Goal: Information Seeking & Learning: Learn about a topic

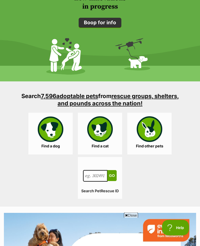
scroll to position [709, 0]
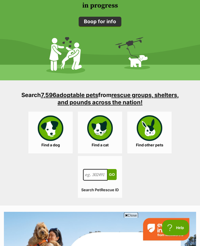
click at [53, 128] on link "Find a dog" at bounding box center [50, 133] width 44 height 42
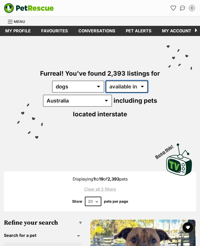
click at [146, 83] on select "available in located in" at bounding box center [127, 86] width 42 height 12
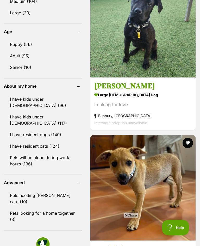
scroll to position [531, 0]
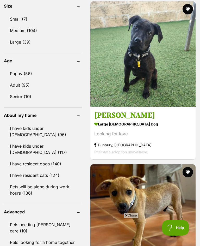
click at [38, 173] on link "I have resident cats (124)" at bounding box center [43, 175] width 78 height 11
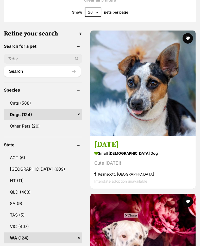
scroll to position [189, 0]
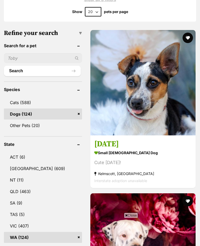
click at [152, 98] on img at bounding box center [142, 82] width 105 height 105
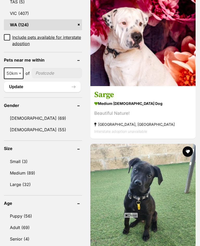
scroll to position [402, 0]
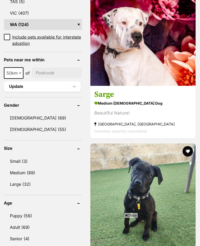
click at [135, 75] on img at bounding box center [142, 32] width 105 height 105
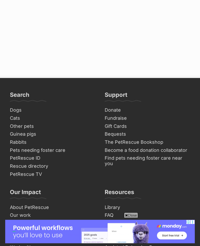
scroll to position [3833, 0]
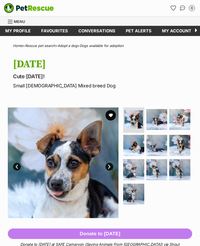
click at [156, 121] on img at bounding box center [156, 119] width 21 height 21
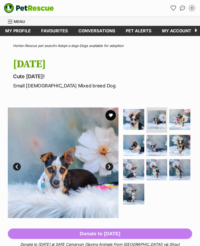
click at [181, 118] on img at bounding box center [179, 119] width 21 height 21
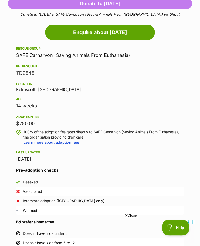
scroll to position [224, 0]
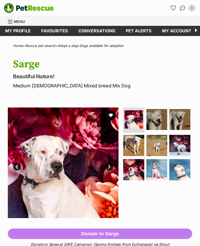
click at [136, 146] on img at bounding box center [133, 145] width 21 height 21
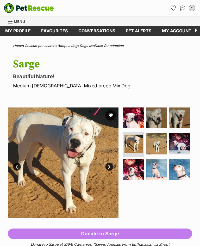
click at [132, 165] on img at bounding box center [133, 169] width 21 height 21
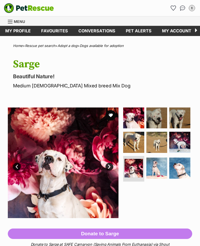
click at [158, 168] on img at bounding box center [156, 167] width 21 height 21
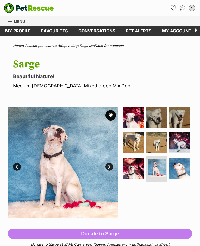
click at [131, 171] on img at bounding box center [133, 167] width 21 height 21
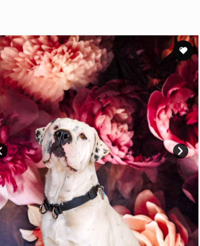
scroll to position [4, 0]
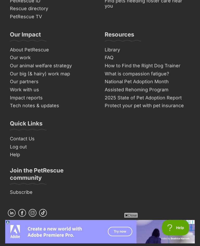
scroll to position [3955, 0]
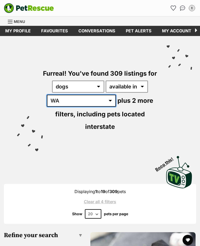
click at [76, 100] on select "Australia ACT NSW NT QLD SA TAS VIC WA" at bounding box center [81, 101] width 69 height 12
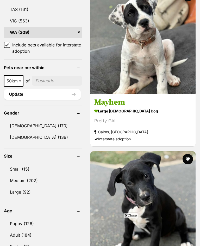
scroll to position [407, 0]
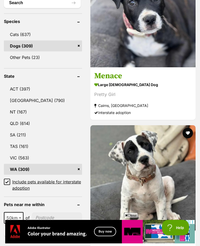
scroll to position [389, 0]
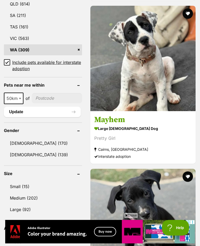
click at [134, 108] on img at bounding box center [142, 58] width 105 height 105
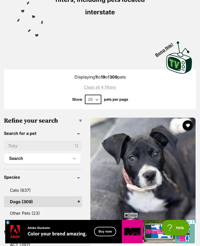
scroll to position [0, 0]
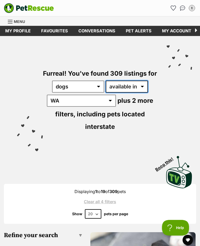
click at [141, 86] on select "available in located in" at bounding box center [127, 86] width 42 height 12
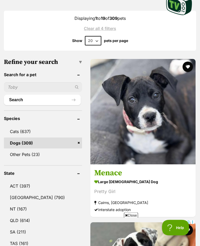
scroll to position [80, 0]
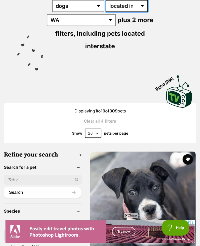
click at [144, 12] on select "available in located in" at bounding box center [127, 6] width 42 height 12
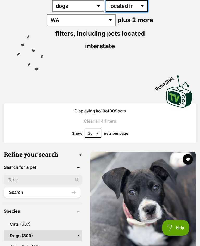
scroll to position [0, 0]
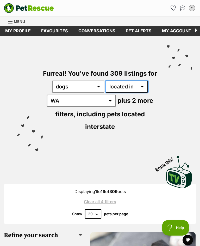
click at [144, 85] on select "available in located in" at bounding box center [127, 86] width 42 height 12
select select "enabled"
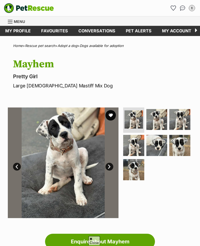
scroll to position [30, 0]
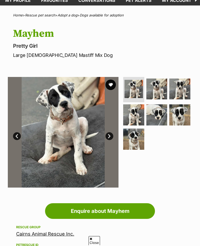
click at [159, 115] on img at bounding box center [156, 114] width 21 height 21
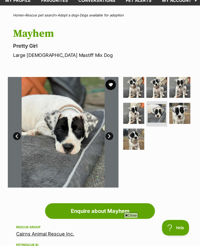
scroll to position [0, 0]
click at [134, 142] on img at bounding box center [133, 138] width 21 height 21
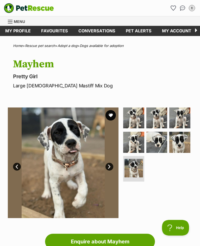
click at [107, 164] on link "Next" at bounding box center [110, 167] width 8 height 8
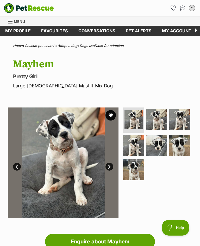
click at [108, 165] on link "Next" at bounding box center [110, 167] width 8 height 8
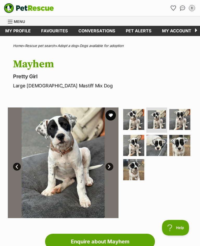
click at [108, 164] on link "Next" at bounding box center [110, 167] width 8 height 8
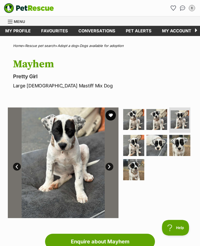
click at [108, 163] on link "Next" at bounding box center [110, 167] width 8 height 8
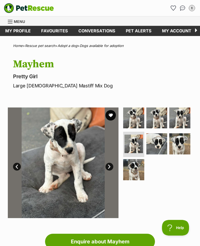
click at [106, 162] on img at bounding box center [63, 162] width 111 height 111
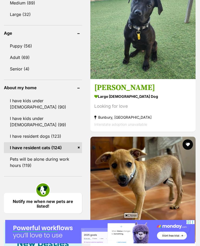
scroll to position [562, 0]
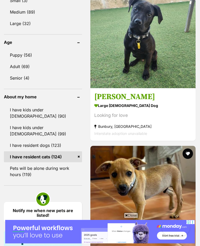
click at [139, 63] on img at bounding box center [142, 35] width 105 height 105
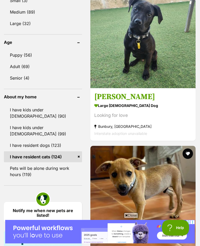
scroll to position [0, 0]
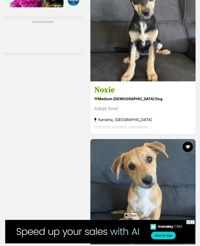
scroll to position [933, 0]
